Goal: Transaction & Acquisition: Download file/media

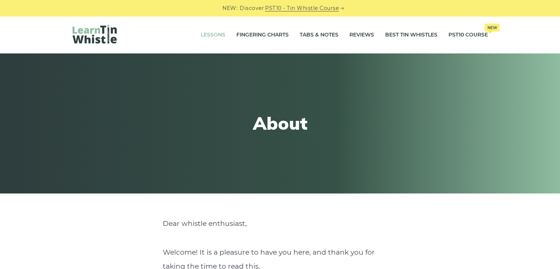
click at [206, 33] on link "Lessons" at bounding box center [212, 35] width 25 height 18
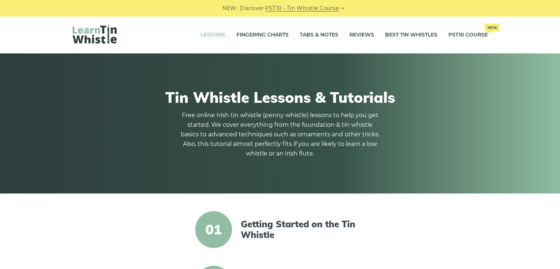
click at [206, 33] on link "Lessons" at bounding box center [212, 35] width 25 height 18
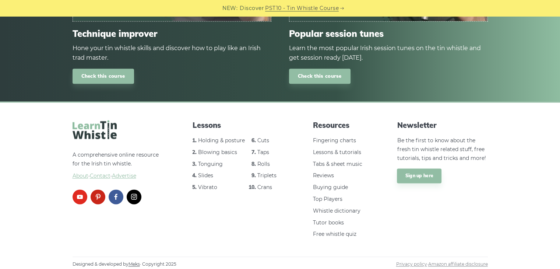
scroll to position [1061, 0]
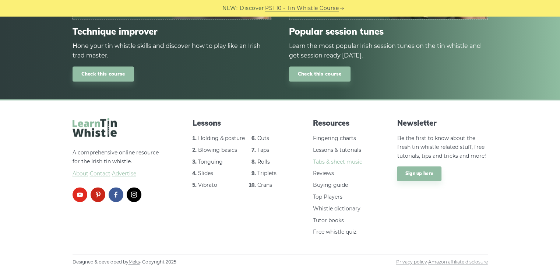
click at [327, 161] on link "Tabs & sheet music" at bounding box center [337, 161] width 49 height 7
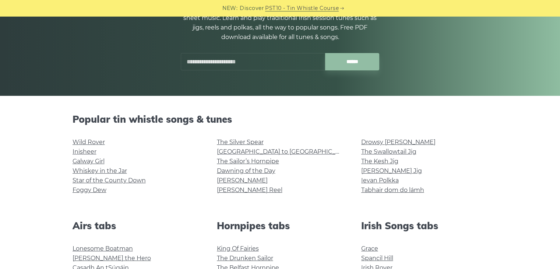
scroll to position [167, 0]
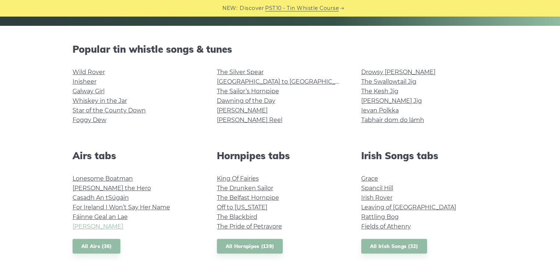
click at [96, 226] on link "Planxty Davis" at bounding box center [97, 226] width 51 height 7
click at [88, 83] on link "Inisheer" at bounding box center [84, 81] width 24 height 7
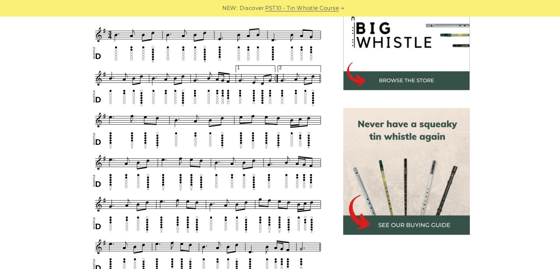
scroll to position [321, 0]
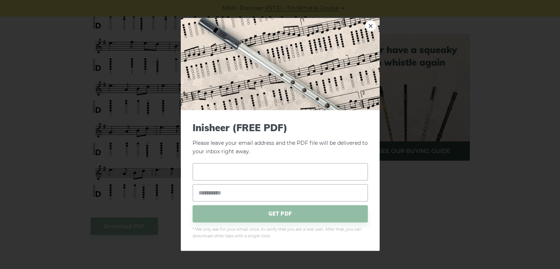
click at [219, 168] on input "text" at bounding box center [279, 171] width 175 height 17
type input "*"
type input "****"
click at [213, 196] on input "email" at bounding box center [279, 192] width 175 height 17
type input "**********"
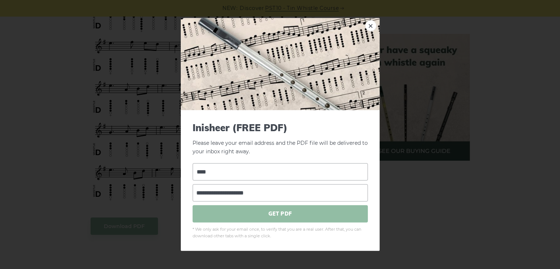
click at [263, 212] on span "GET PDF" at bounding box center [279, 213] width 175 height 17
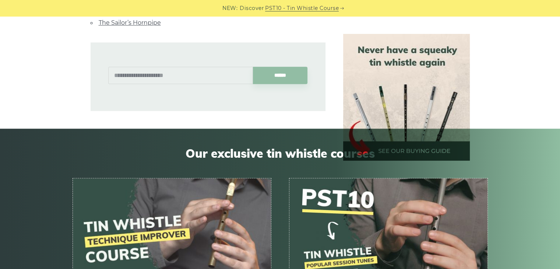
scroll to position [0, 0]
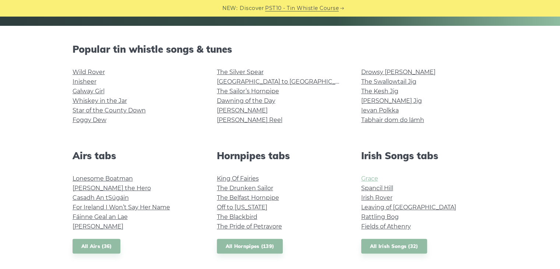
click at [371, 177] on link "Grace" at bounding box center [369, 178] width 17 height 7
click at [96, 90] on link "Galway Girl" at bounding box center [88, 91] width 32 height 7
click at [249, 79] on link "[GEOGRAPHIC_DATA] to [GEOGRAPHIC_DATA]" at bounding box center [285, 81] width 136 height 7
click at [230, 109] on link "[PERSON_NAME]" at bounding box center [242, 110] width 51 height 7
click at [412, 121] on link "Tabhair dom do lámh" at bounding box center [392, 119] width 63 height 7
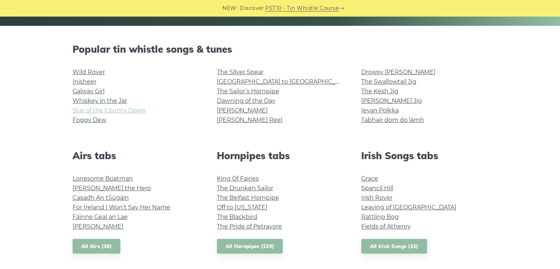
click at [116, 110] on link "Star of the County Down" at bounding box center [108, 110] width 73 height 7
click at [232, 102] on link "Dawning of the Day" at bounding box center [246, 100] width 58 height 7
click at [122, 176] on link "Lonesome Boatman" at bounding box center [102, 178] width 60 height 7
click at [228, 179] on link "King Of Fairies" at bounding box center [238, 178] width 42 height 7
click at [391, 89] on link "The Kesh Jig" at bounding box center [379, 91] width 37 height 7
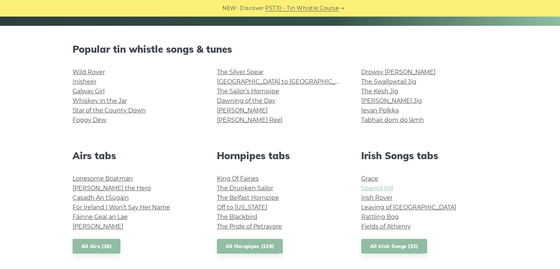
click at [386, 186] on link "Spancil Hill" at bounding box center [377, 187] width 32 height 7
click at [385, 206] on link "Leaving of Liverpool" at bounding box center [408, 206] width 95 height 7
click at [372, 216] on link "Rattling Bog" at bounding box center [380, 216] width 38 height 7
click at [380, 228] on link "Fields of Athenry" at bounding box center [386, 226] width 50 height 7
click at [238, 215] on link "The Blackbird" at bounding box center [237, 216] width 40 height 7
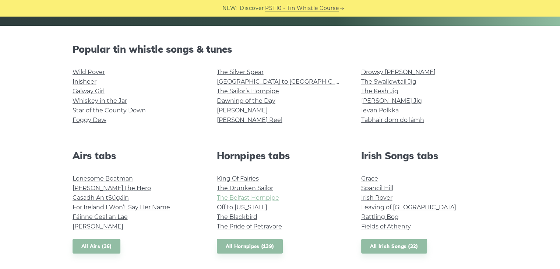
click at [255, 196] on link "The Belfast Hornpipe" at bounding box center [248, 197] width 62 height 7
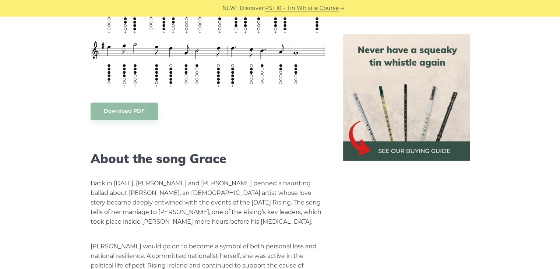
scroll to position [1075, 0]
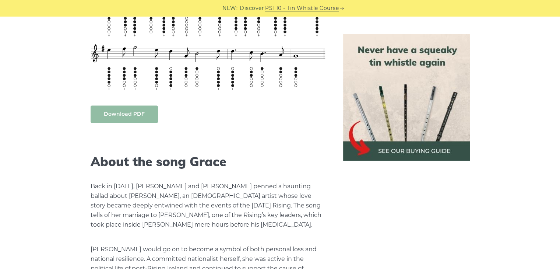
click at [131, 111] on link "Download PDF" at bounding box center [123, 113] width 67 height 17
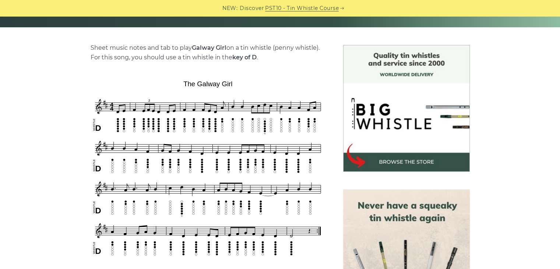
scroll to position [242, 0]
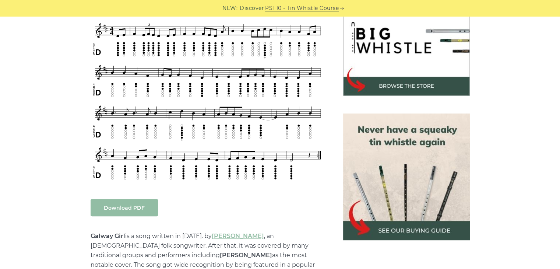
click at [131, 205] on link "Download PDF" at bounding box center [123, 207] width 67 height 17
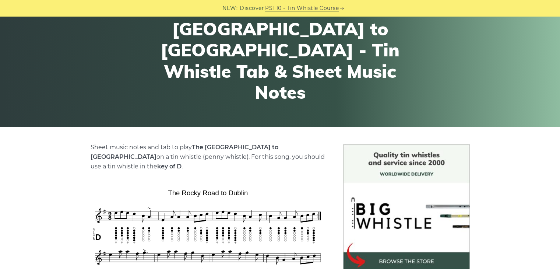
scroll to position [44, 0]
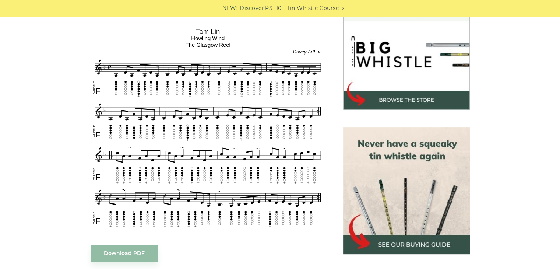
scroll to position [226, 0]
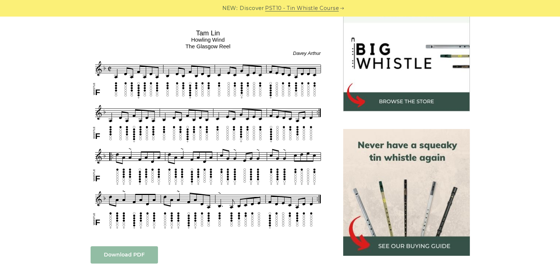
click at [125, 254] on link "Download PDF" at bounding box center [123, 254] width 67 height 17
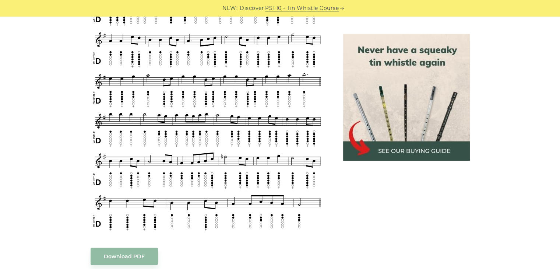
scroll to position [468, 0]
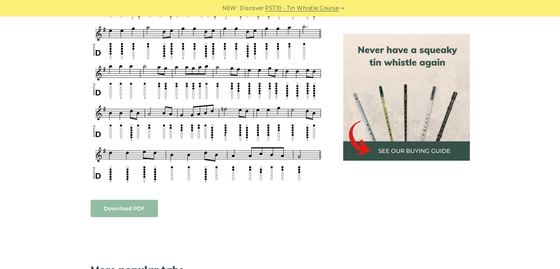
click at [128, 208] on link "Download PDF" at bounding box center [123, 207] width 67 height 17
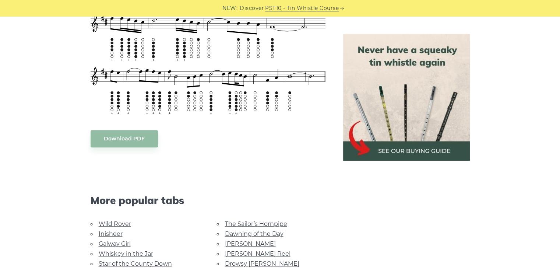
scroll to position [438, 0]
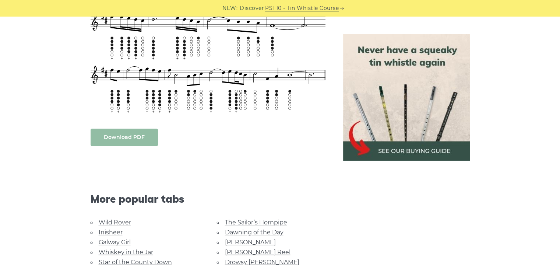
click at [128, 128] on link "Download PDF" at bounding box center [123, 136] width 67 height 17
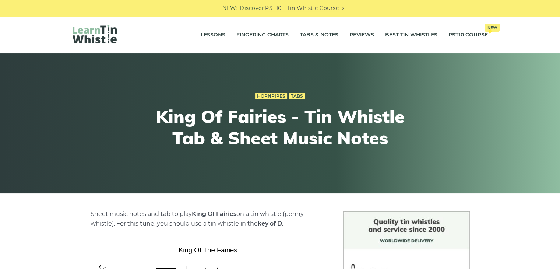
scroll to position [140, 0]
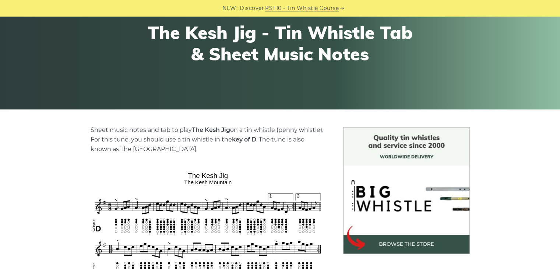
scroll to position [78, 0]
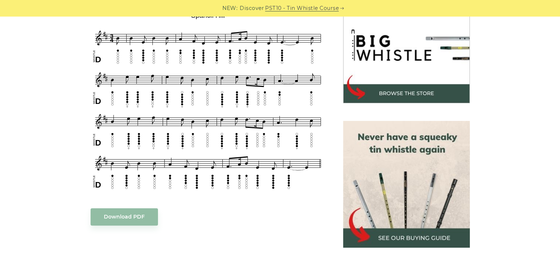
scroll to position [240, 0]
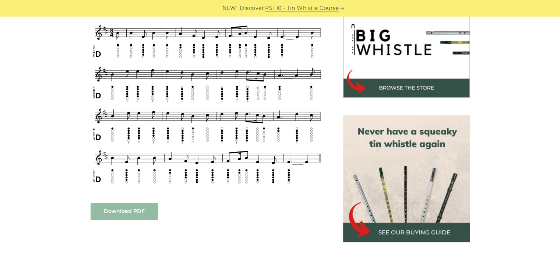
click at [121, 209] on link "Download PDF" at bounding box center [123, 210] width 67 height 17
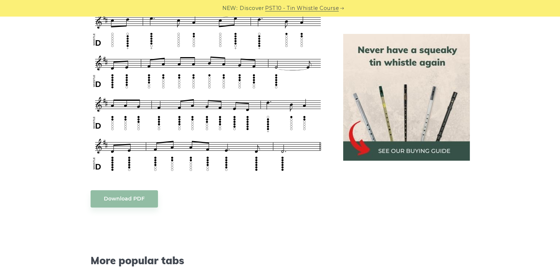
scroll to position [345, 0]
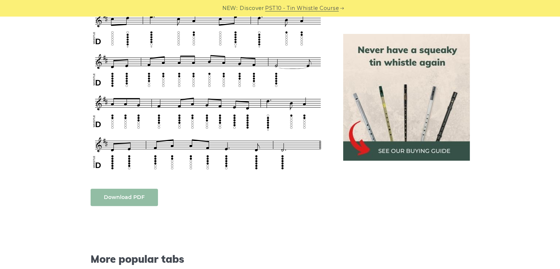
click at [115, 188] on link "Download PDF" at bounding box center [123, 196] width 67 height 17
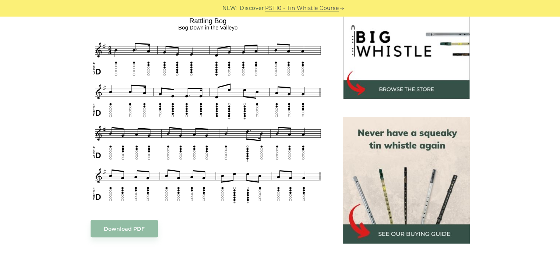
scroll to position [239, 0]
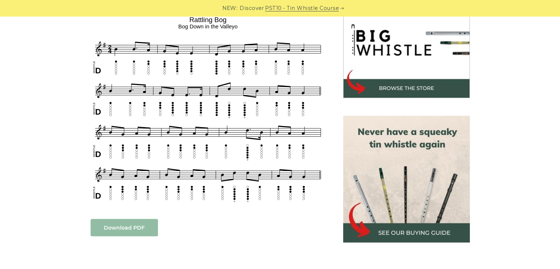
click at [131, 228] on link "Download PDF" at bounding box center [123, 227] width 67 height 17
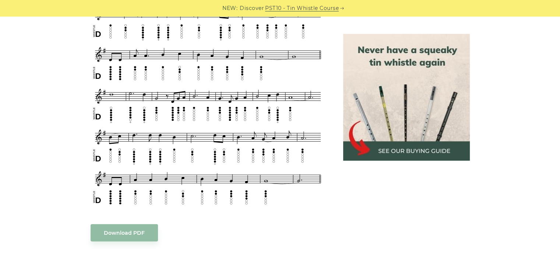
scroll to position [350, 0]
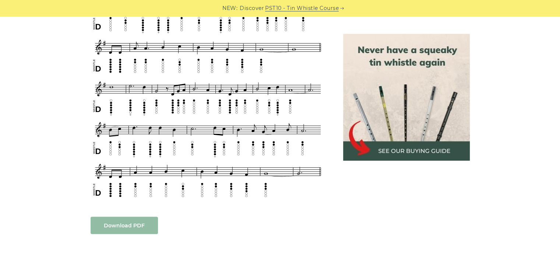
click at [131, 223] on link "Download PDF" at bounding box center [123, 224] width 67 height 17
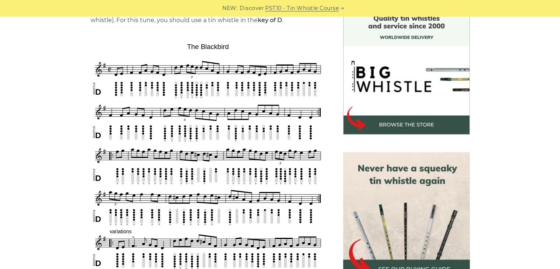
scroll to position [205, 0]
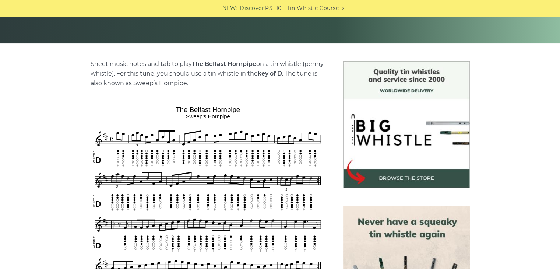
scroll to position [151, 0]
